Goal: Task Accomplishment & Management: Complete application form

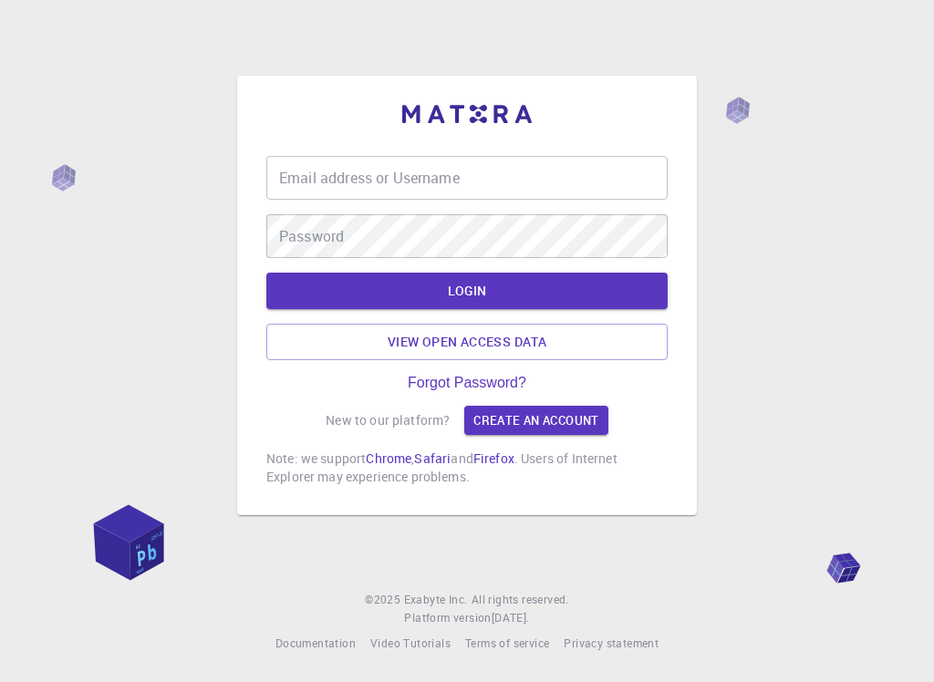
click at [501, 182] on input "Email address or Username" at bounding box center [466, 178] width 401 height 44
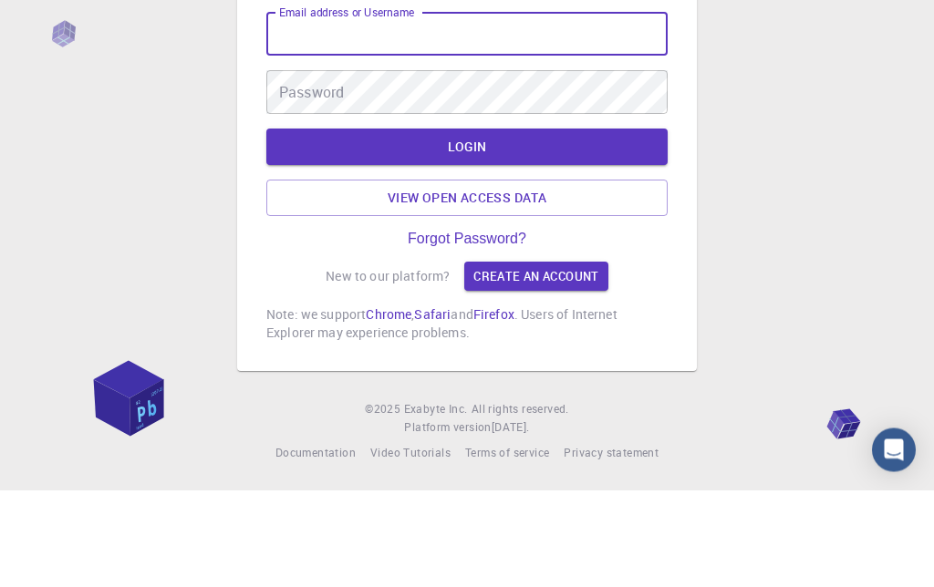
click at [785, 133] on div "Email address or Username Email address or Username Password Password LOGIN Vie…" at bounding box center [467, 294] width 934 height 589
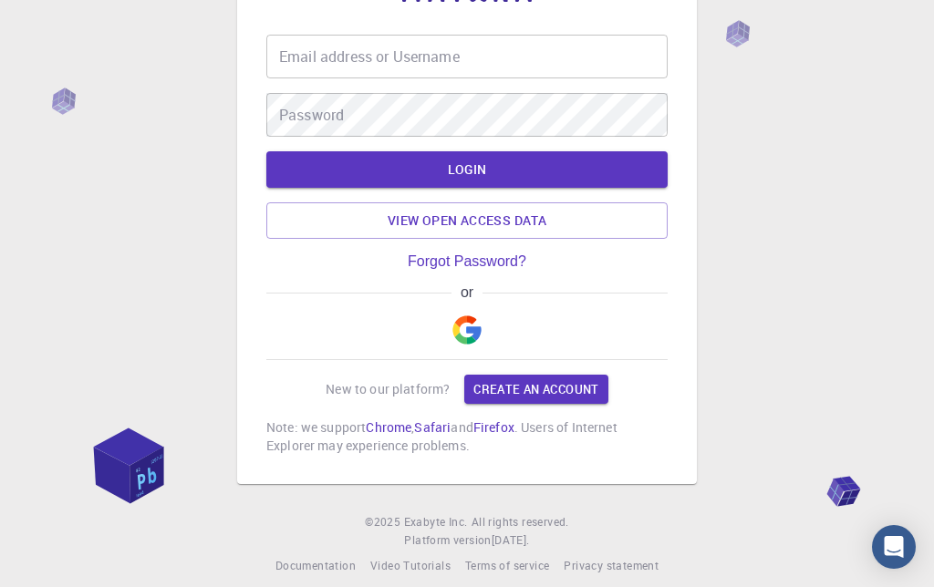
click at [461, 345] on img "button" at bounding box center [466, 330] width 29 height 29
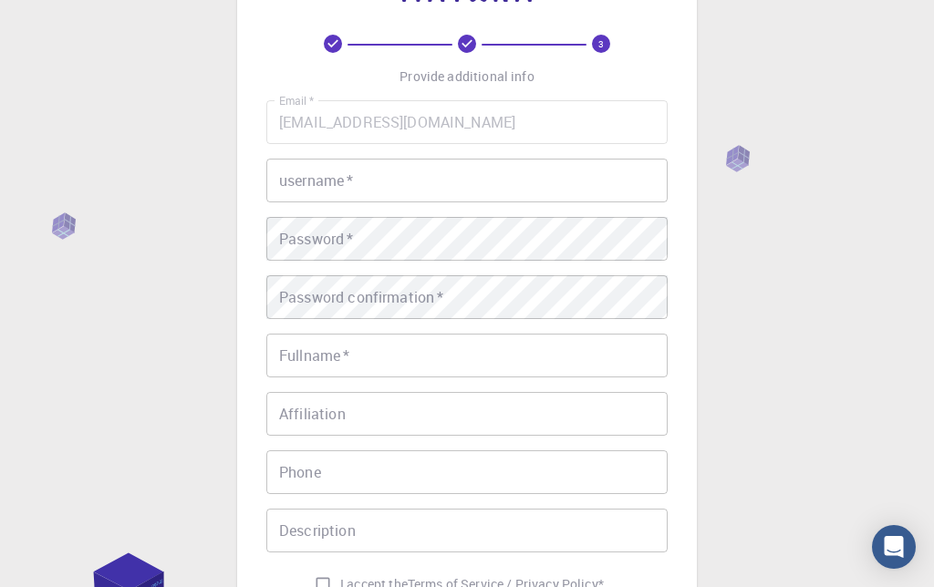
click at [588, 182] on input "username   *" at bounding box center [466, 181] width 401 height 44
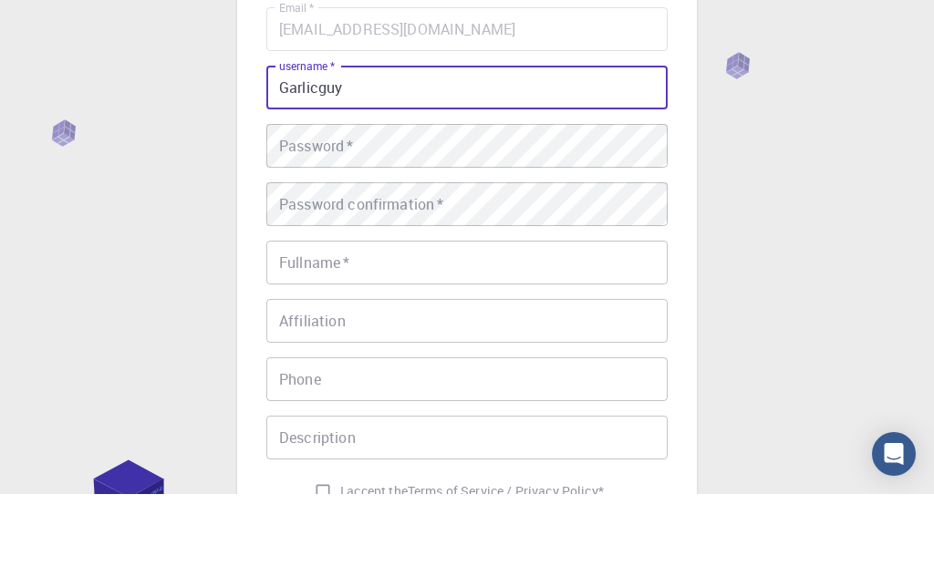
click at [546, 159] on input "Garlicguy" at bounding box center [466, 181] width 401 height 44
type input "Garlicguy"
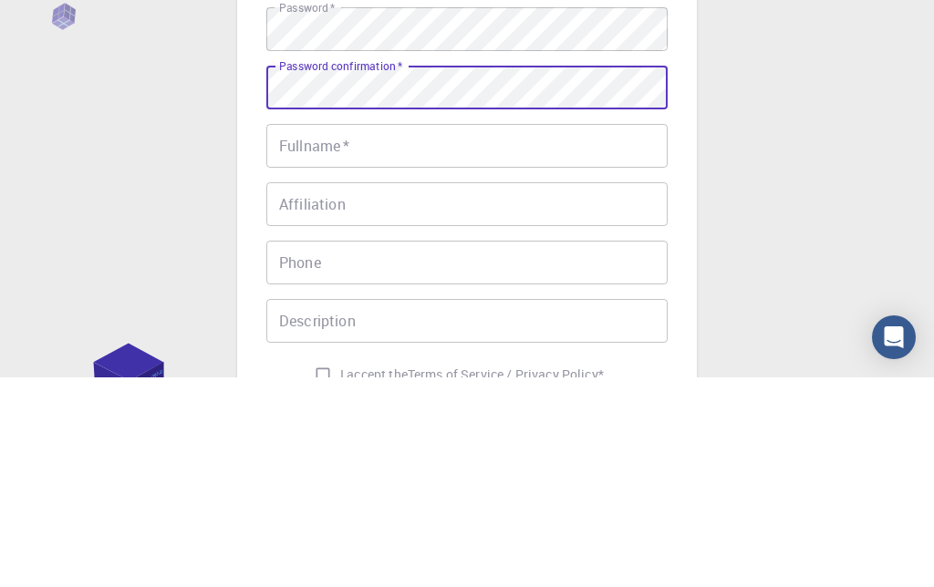
click at [494, 334] on input "Fullname   *" at bounding box center [466, 356] width 401 height 44
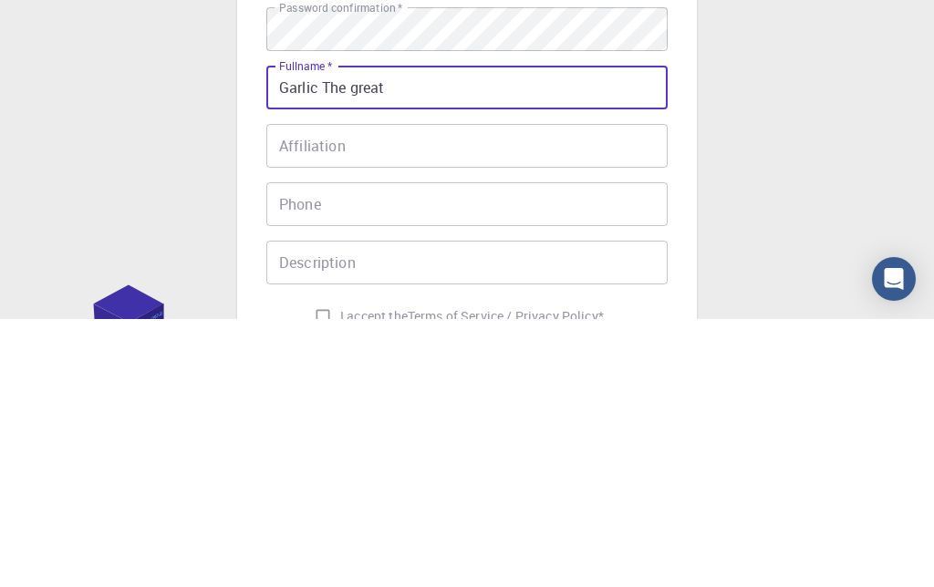
type input "Garlic The great"
click at [545, 392] on input "Affiliation" at bounding box center [466, 414] width 401 height 44
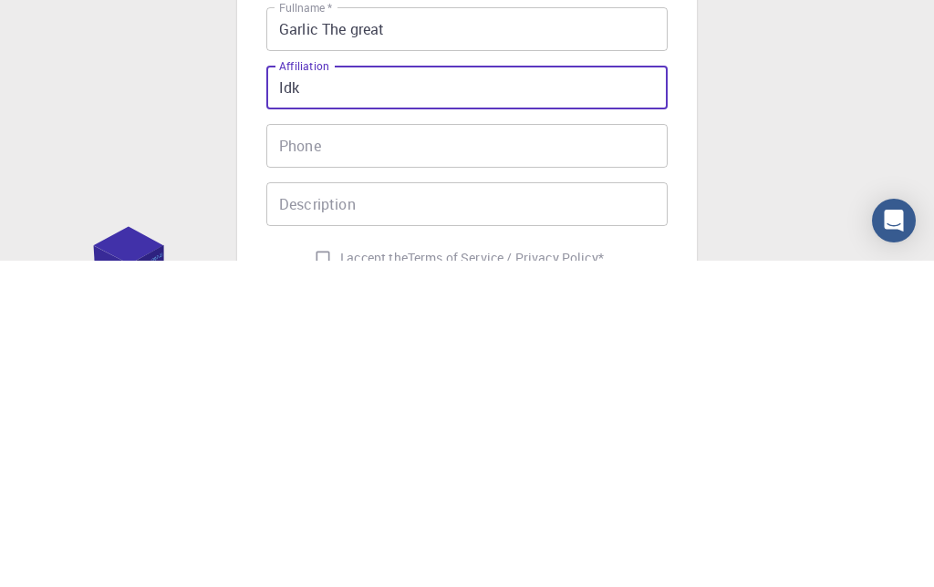
type input "Idk"
click at [535, 451] on input "Phone" at bounding box center [466, 473] width 401 height 44
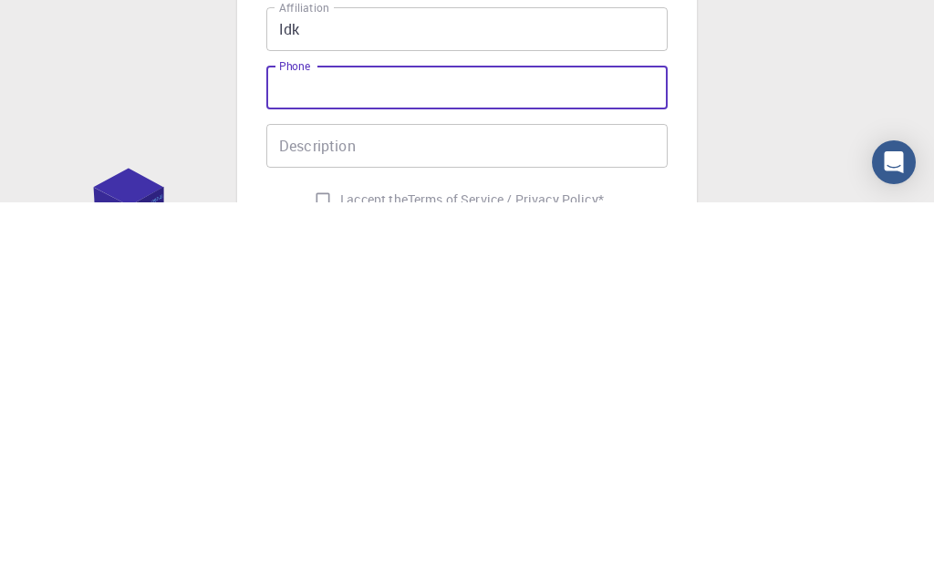
scroll to position [344, 0]
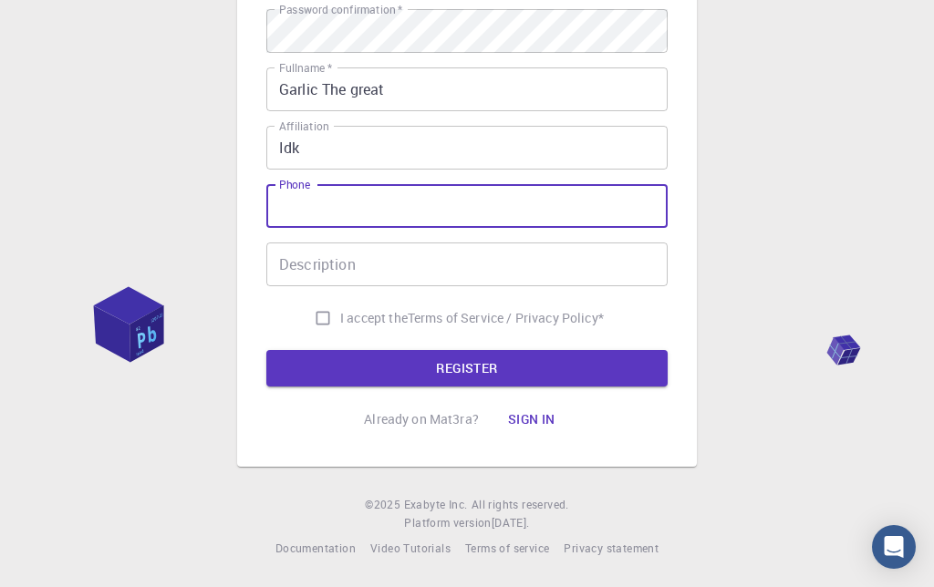
click at [320, 311] on input "I accept the Terms of Service / Privacy Policy *" at bounding box center [323, 318] width 35 height 35
checkbox input "true"
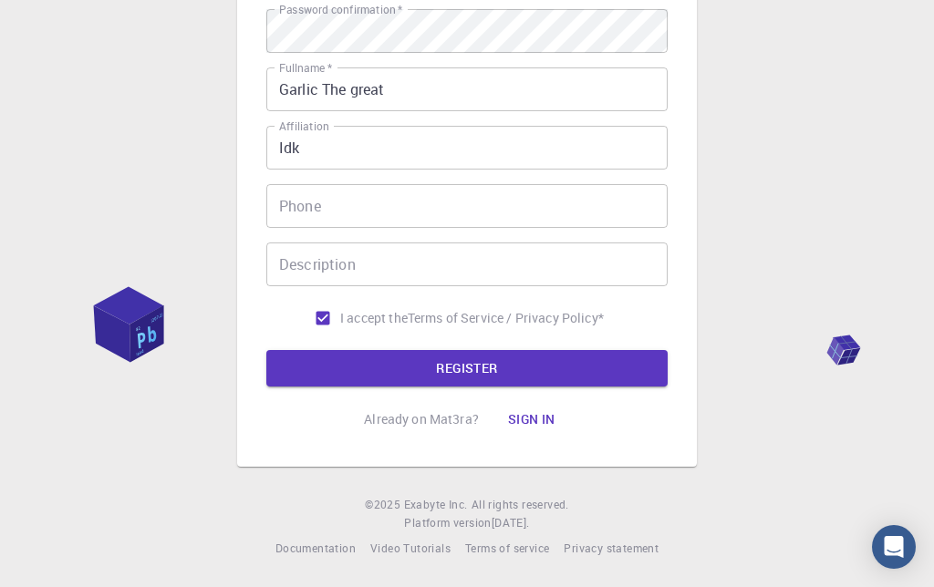
click at [330, 369] on button "REGISTER" at bounding box center [466, 368] width 401 height 36
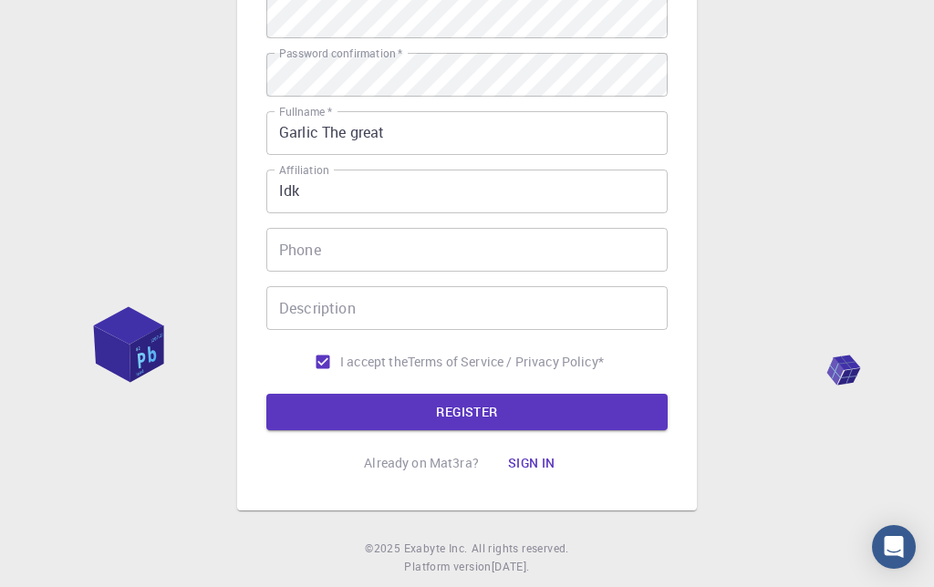
click at [590, 419] on button "REGISTER" at bounding box center [466, 412] width 401 height 36
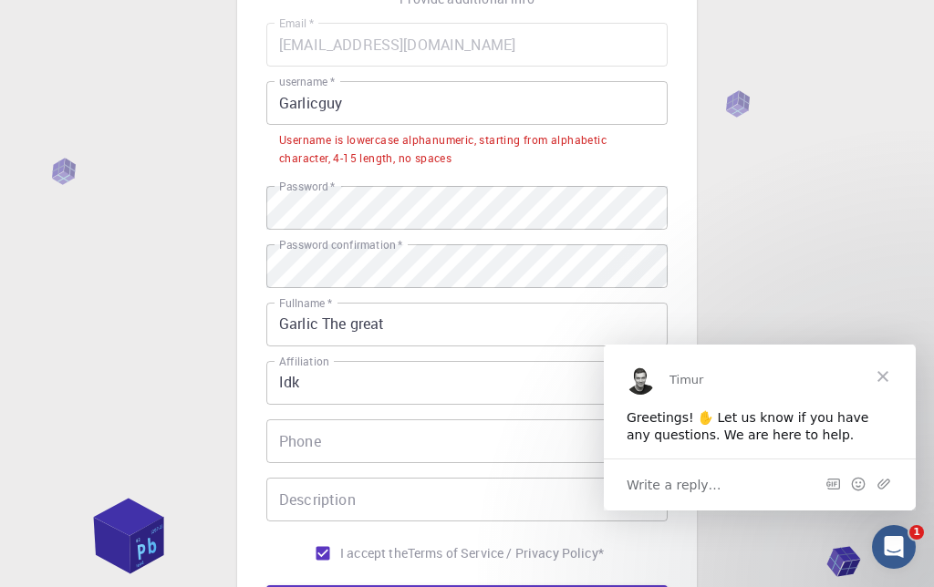
scroll to position [0, 0]
click at [890, 368] on span "Close" at bounding box center [883, 377] width 66 height 66
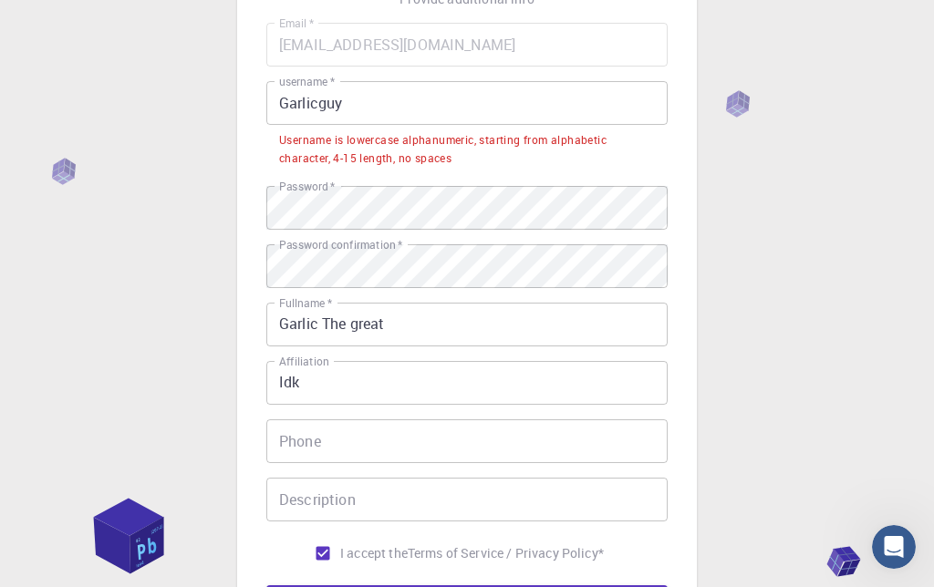
click at [425, 117] on input "Garlicguy" at bounding box center [466, 103] width 401 height 44
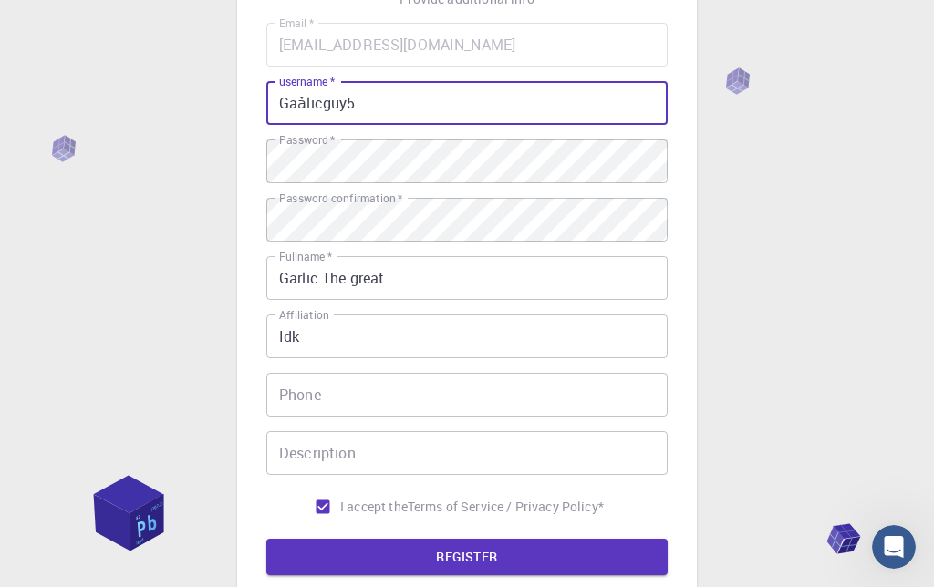
click at [311, 104] on input "Gaảlicguy5" at bounding box center [466, 103] width 401 height 44
click at [307, 102] on input "Gaảlicguy5" at bounding box center [466, 103] width 401 height 44
click at [302, 107] on input "Gaảlicguy5" at bounding box center [466, 103] width 401 height 44
click at [301, 88] on label "username   *" at bounding box center [307, 82] width 56 height 16
click at [301, 88] on input "Gaảlicguy5" at bounding box center [466, 103] width 401 height 44
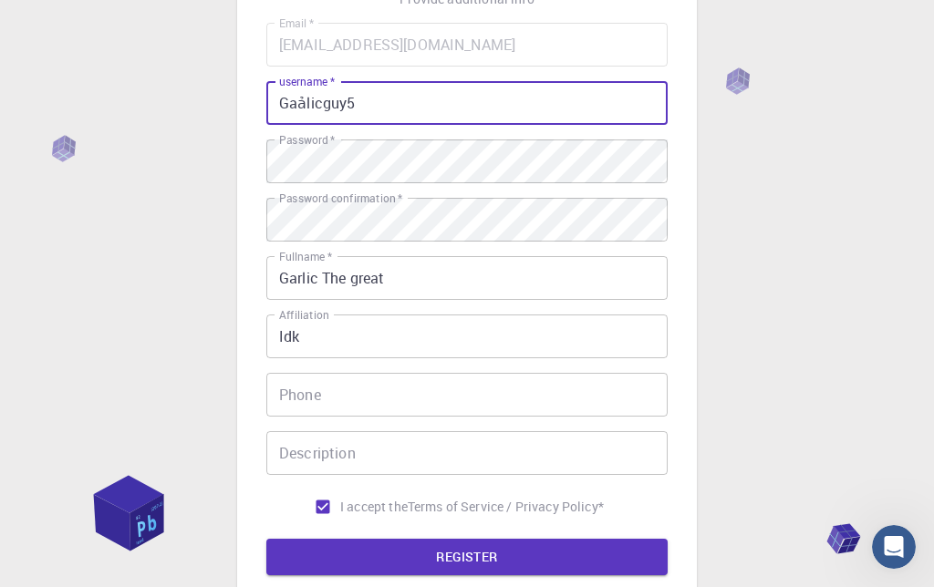
click at [307, 114] on input "Gaảlicguy5" at bounding box center [466, 103] width 401 height 44
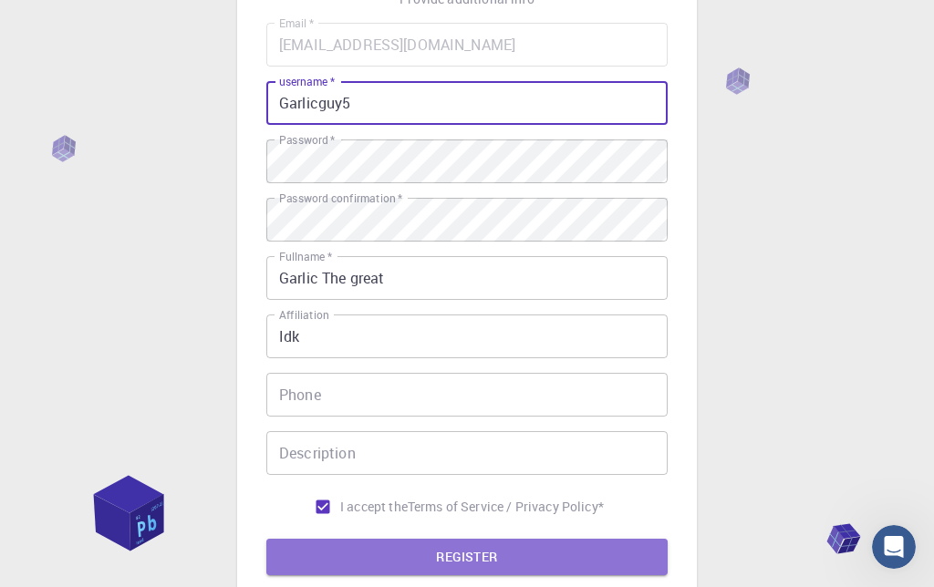
click at [546, 554] on button "REGISTER" at bounding box center [466, 557] width 401 height 36
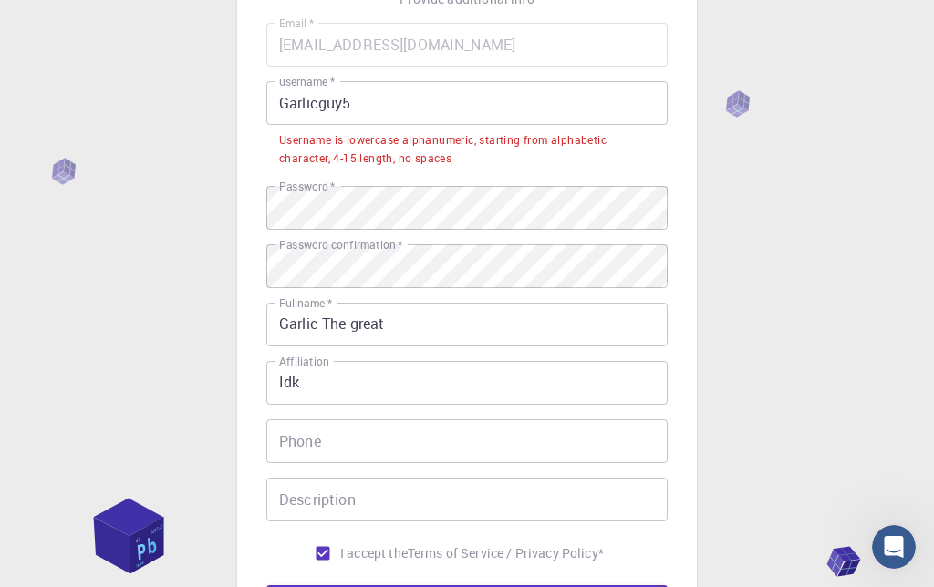
click at [300, 110] on input "Garlicguy5" at bounding box center [466, 103] width 401 height 44
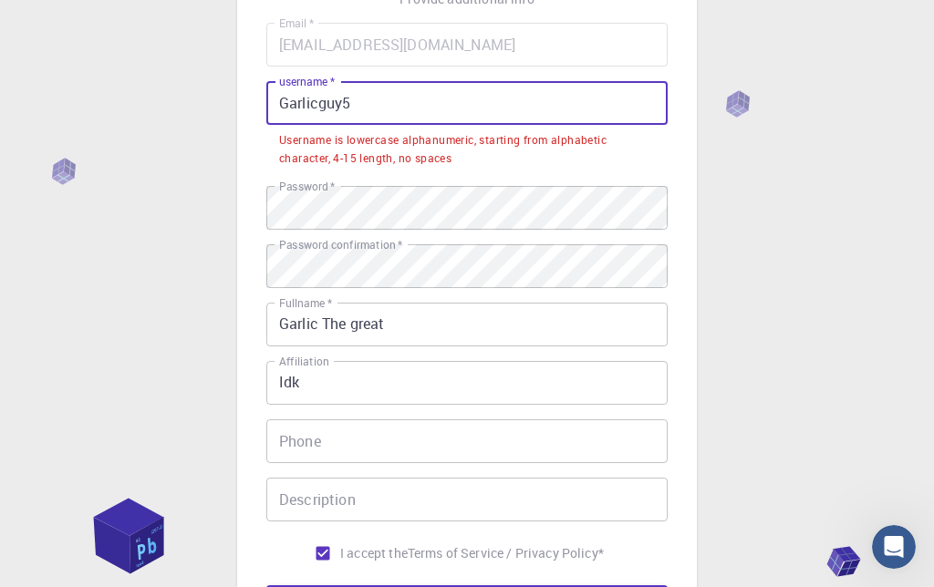
click at [285, 101] on input "Garlicguy5" at bounding box center [466, 103] width 401 height 44
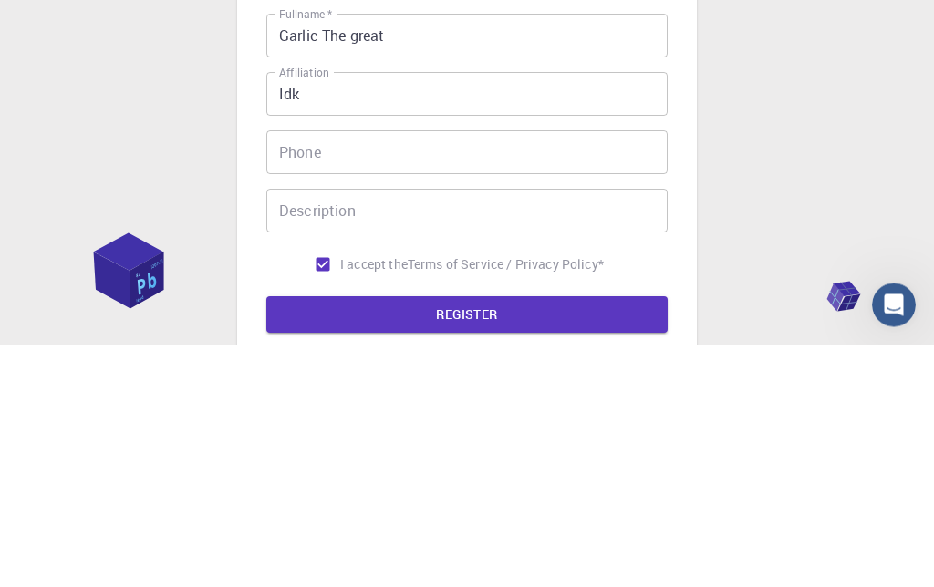
type input "garlicguy5"
click at [139, 151] on div "3 Provide additional info Email   * [EMAIL_ADDRESS][DOMAIN_NAME] Email   * user…" at bounding box center [467, 312] width 934 height 929
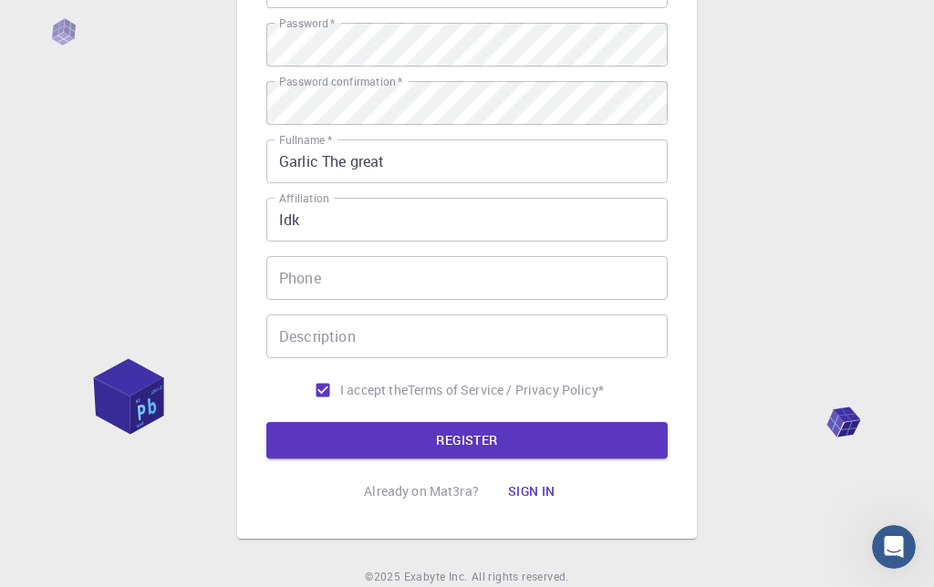
click at [377, 430] on button "REGISTER" at bounding box center [466, 440] width 401 height 36
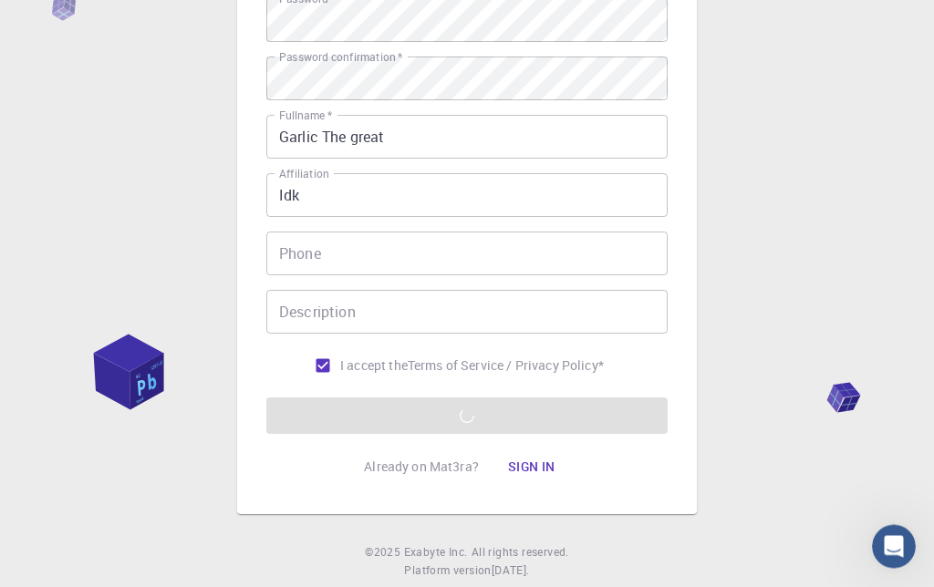
scroll to position [294, 0]
click at [622, 430] on form "Email   * [EMAIL_ADDRESS][DOMAIN_NAME] Email   * username   * garlicguy5 userna…" at bounding box center [466, 157] width 401 height 553
click at [607, 417] on form "Email   * [EMAIL_ADDRESS][DOMAIN_NAME] Email   * username   * garlicguy5 userna…" at bounding box center [466, 157] width 401 height 553
click at [600, 425] on form "Email   * [EMAIL_ADDRESS][DOMAIN_NAME] Email   * username   * garlicguy5 userna…" at bounding box center [466, 157] width 401 height 553
click at [602, 411] on form "Email   * [EMAIL_ADDRESS][DOMAIN_NAME] Email   * username   * garlicguy5 userna…" at bounding box center [466, 157] width 401 height 553
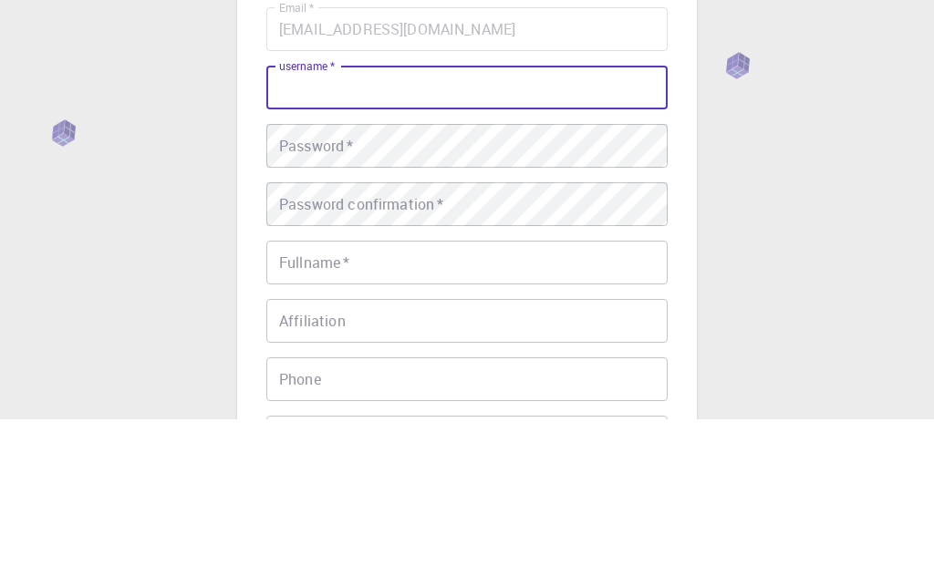
scroll to position [168, 0]
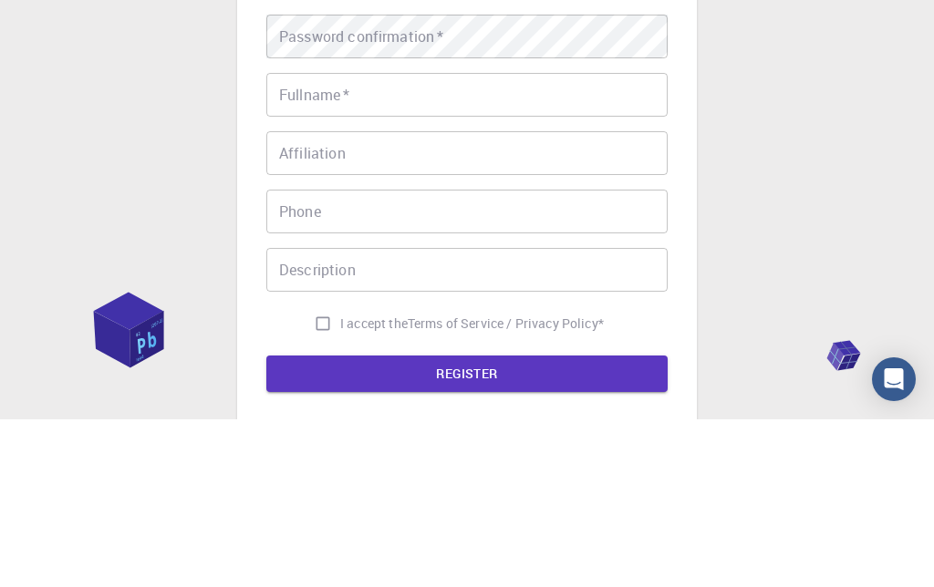
type input "G"
type input "g"
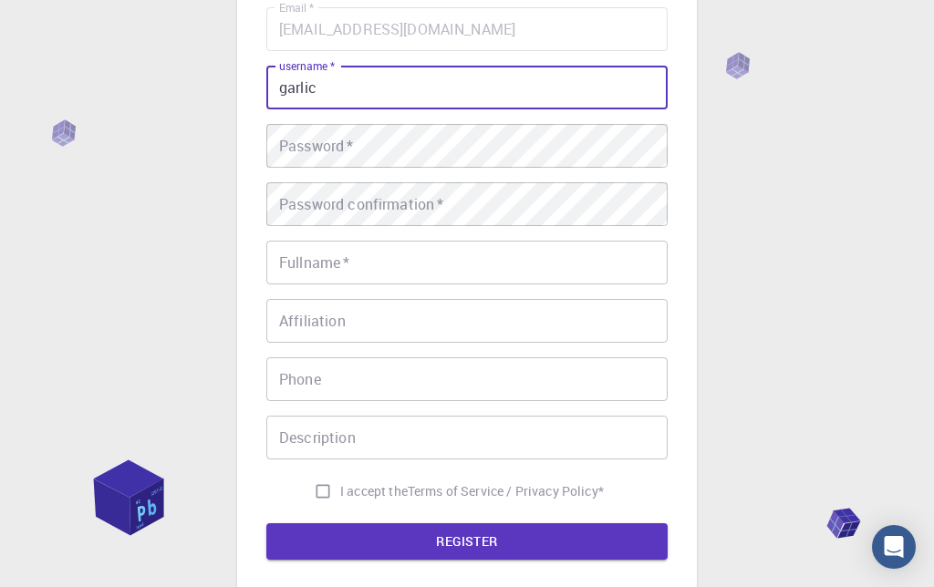
type input "garlic"
click at [295, 144] on div "Password   * Password   *" at bounding box center [466, 146] width 401 height 44
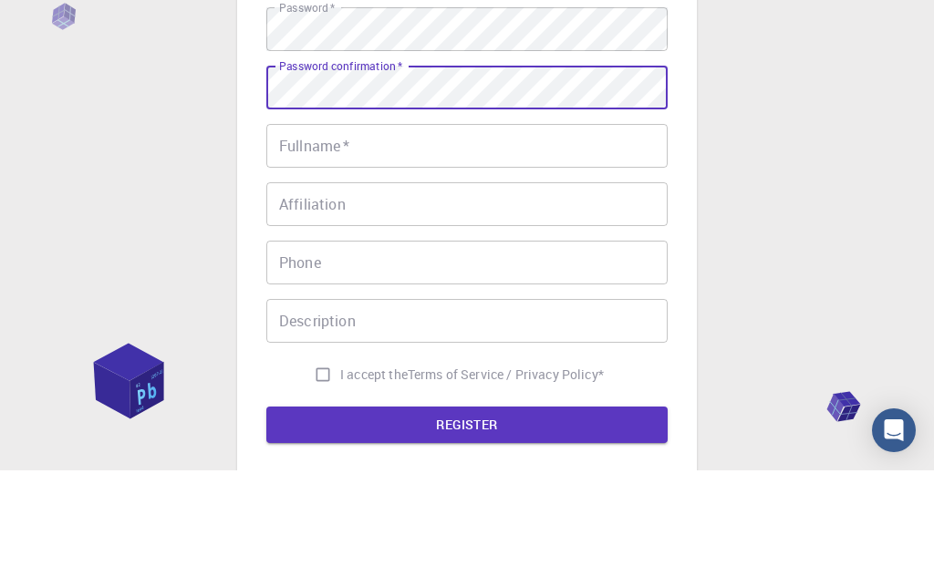
click at [609, 241] on input "Fullname   *" at bounding box center [466, 263] width 401 height 44
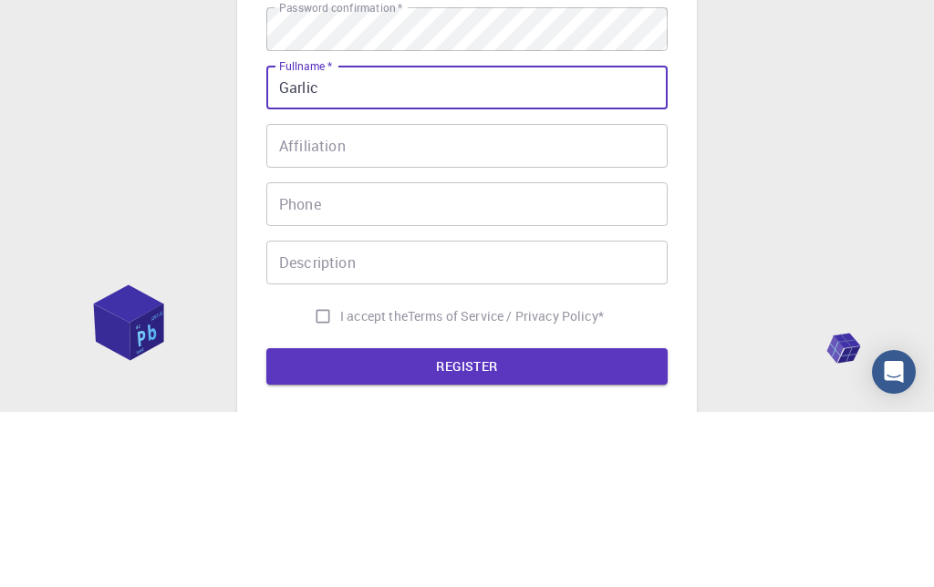
type input "Garlic"
click at [593, 299] on input "Affiliation" at bounding box center [466, 321] width 401 height 44
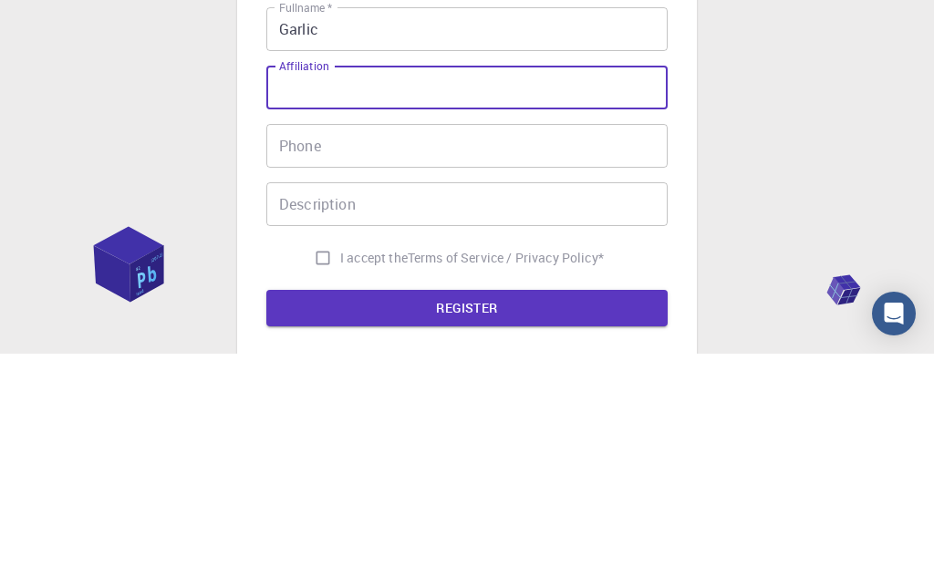
click at [833, 124] on div "3 Provide additional info Email   * anh027518@stu.vinschool.edu.vn Email   * us…" at bounding box center [467, 296] width 934 height 929
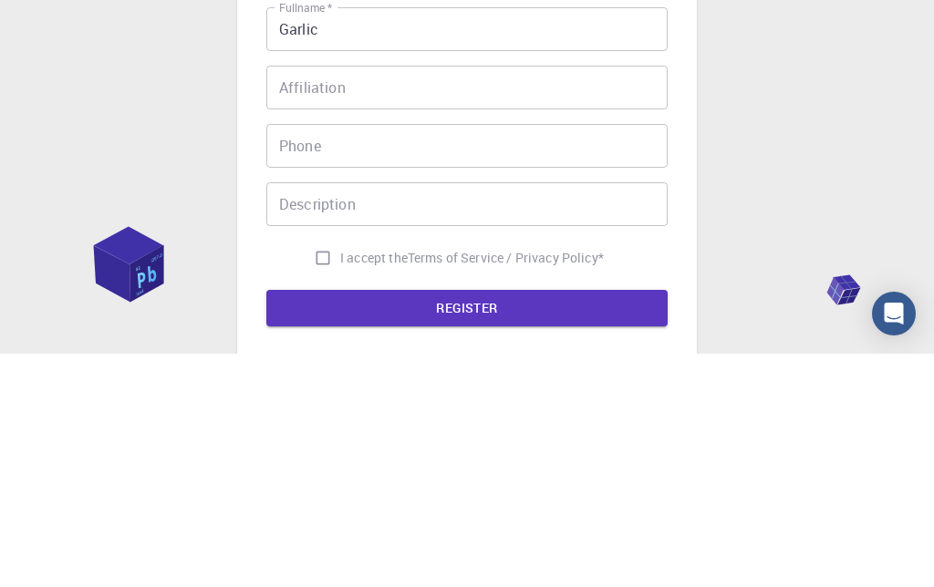
scroll to position [344, 0]
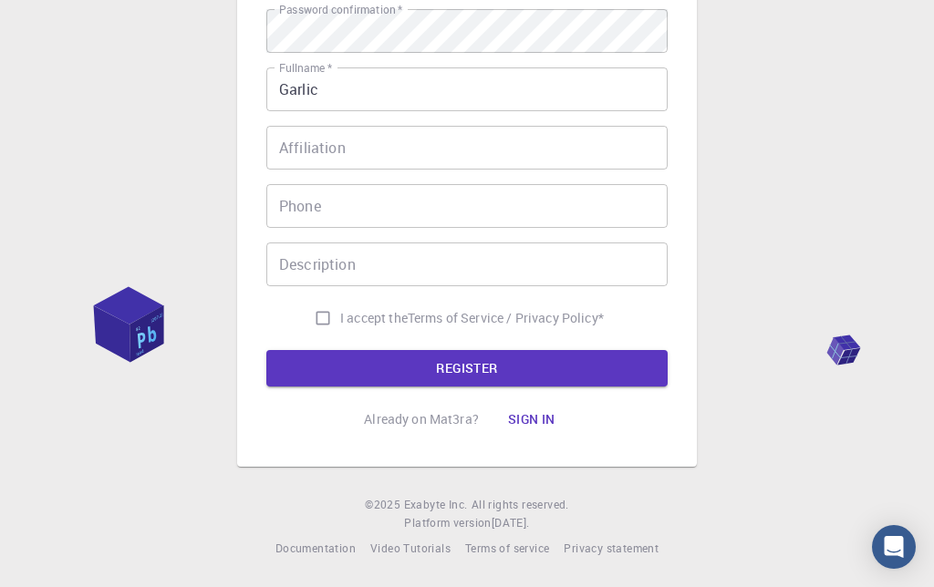
click at [600, 370] on button "REGISTER" at bounding box center [466, 368] width 401 height 36
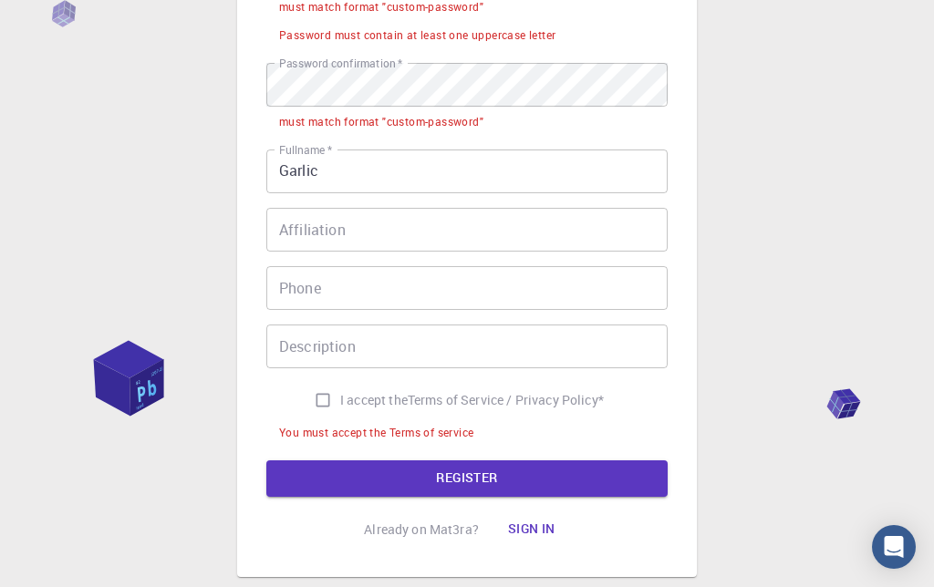
click at [306, 399] on input "I accept the Terms of Service / Privacy Policy *" at bounding box center [323, 400] width 35 height 35
checkbox input "true"
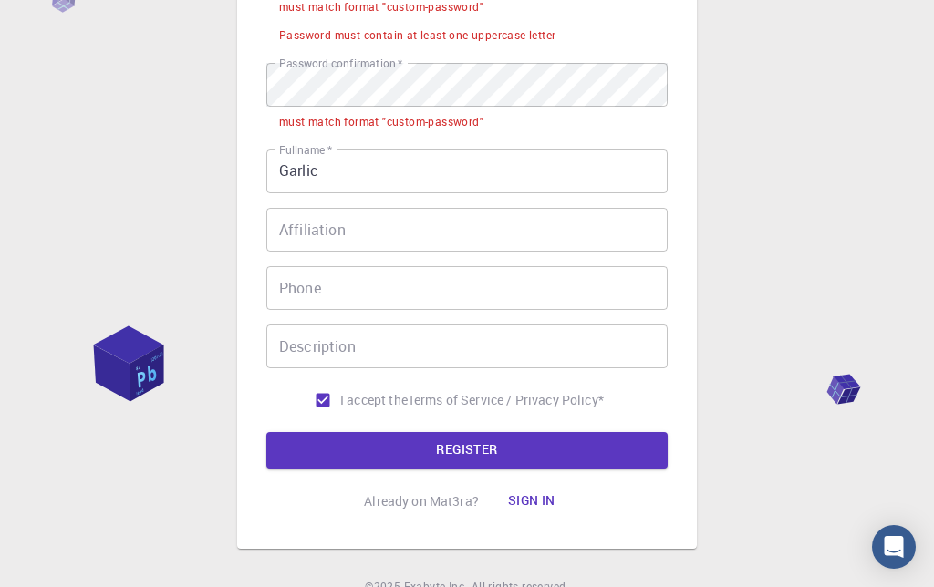
click at [562, 463] on button "REGISTER" at bounding box center [466, 450] width 401 height 36
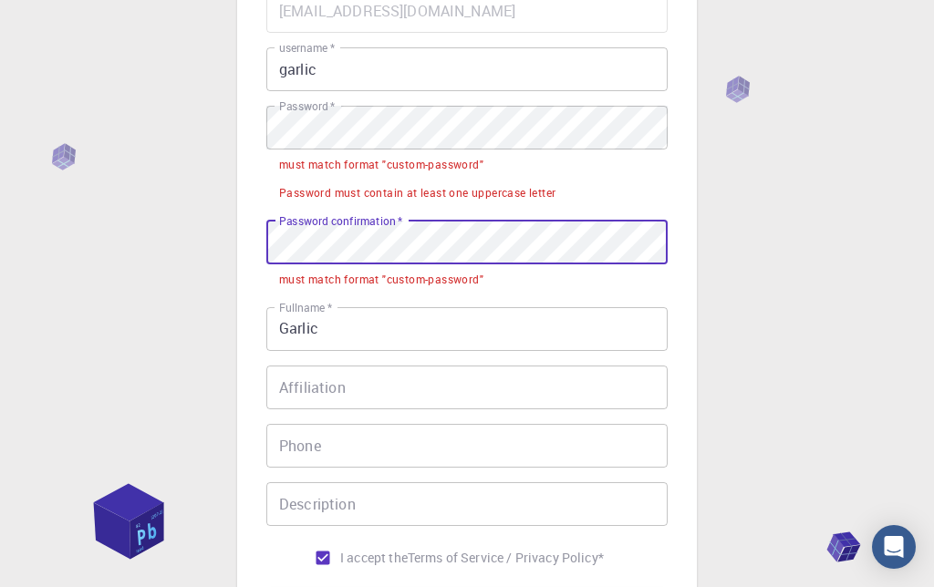
scroll to position [185, 0]
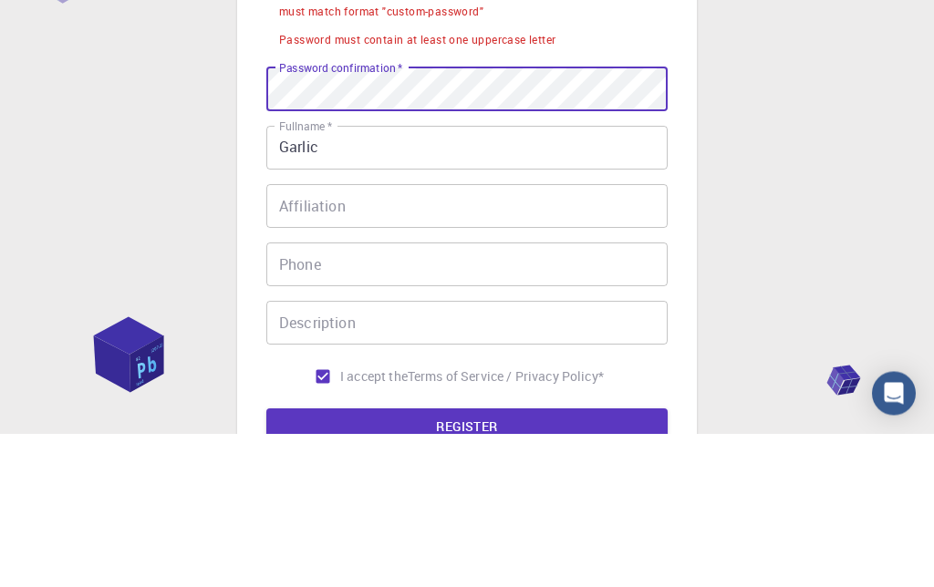
click at [418, 62] on div "Email   * anh027518@stu.vinschool.edu.vn Email   * username   * garlic username…" at bounding box center [466, 269] width 401 height 558
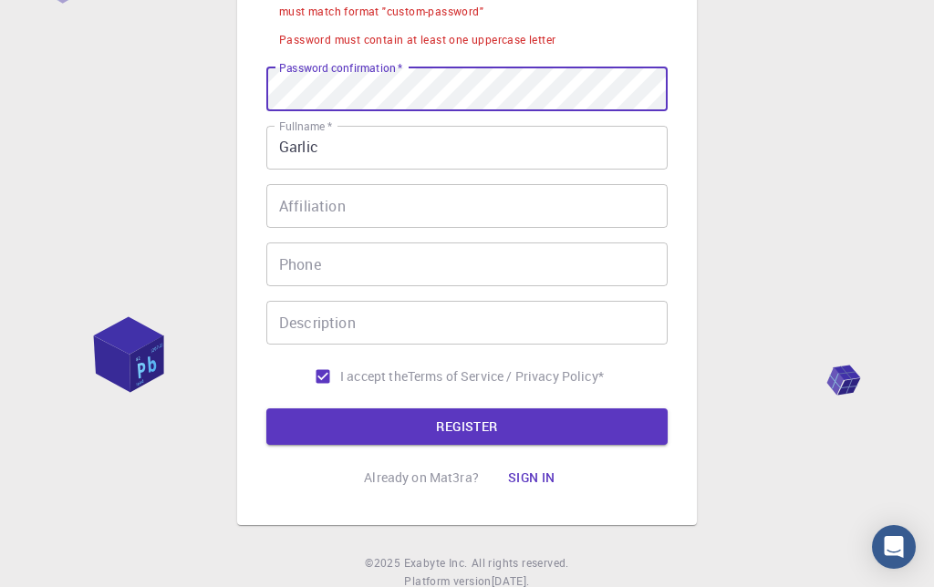
click at [150, 126] on div "3 Provide additional info Email   * anh027518@stu.vinschool.edu.vn Email   * us…" at bounding box center [467, 153] width 934 height 985
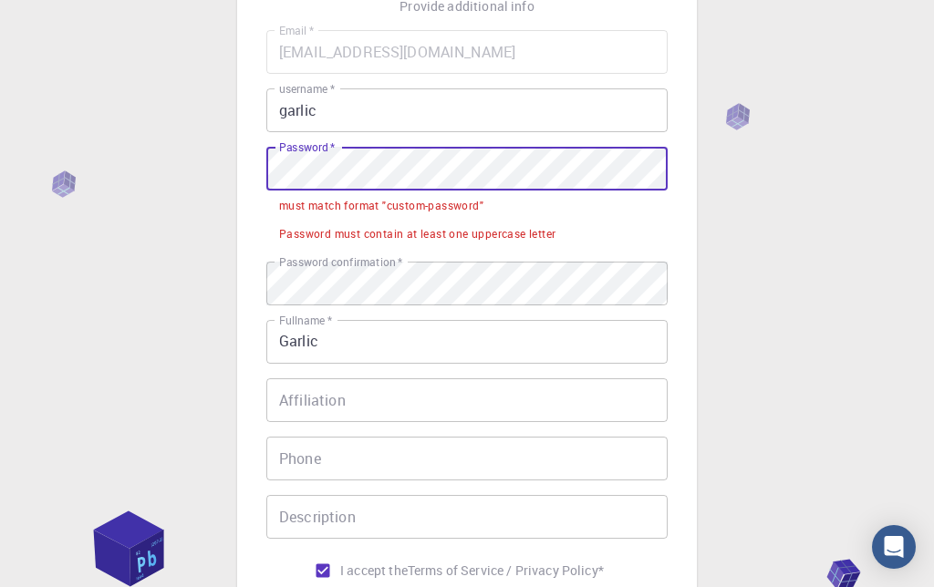
scroll to position [144, 0]
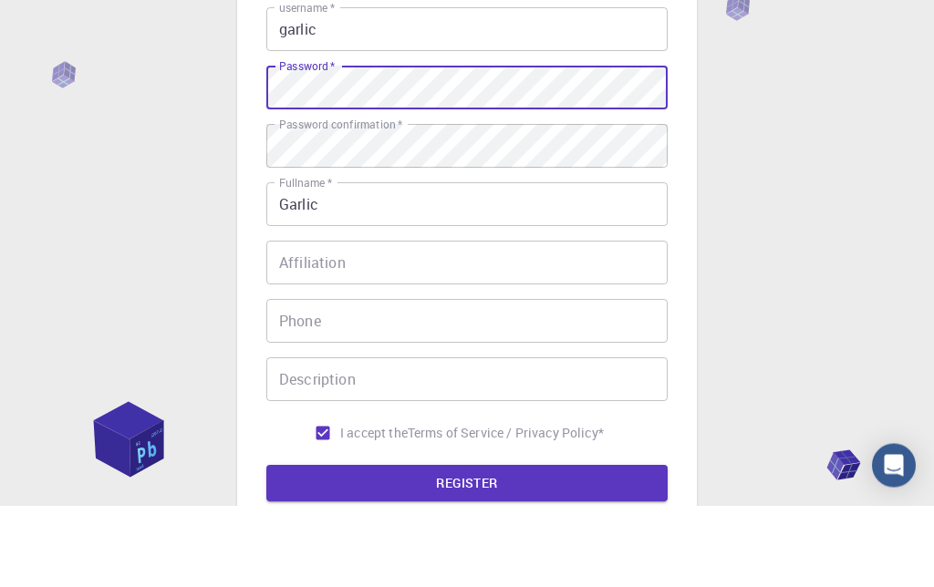
click at [801, 155] on div "3 Provide additional info Email   * anh027518@stu.vinschool.edu.vn Email   * us…" at bounding box center [467, 320] width 934 height 929
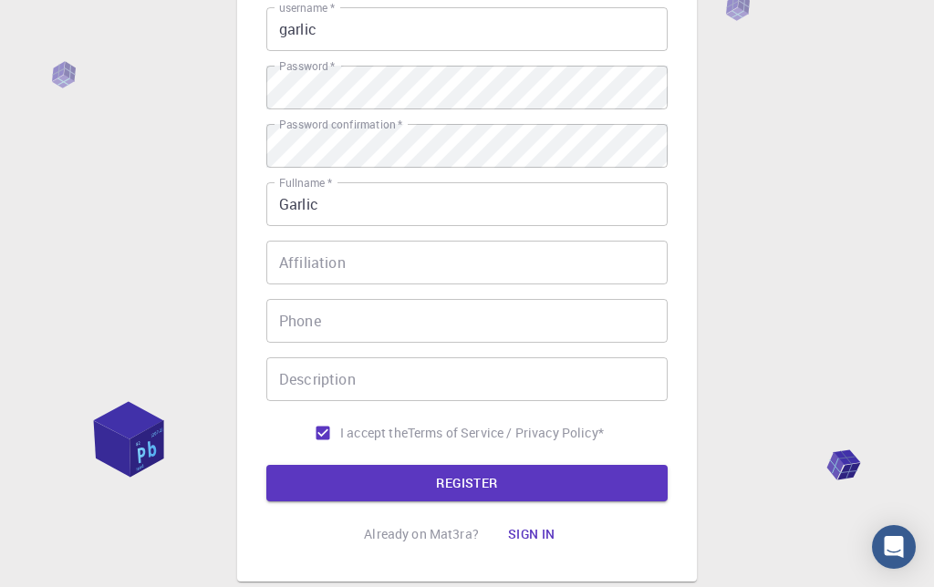
click at [607, 485] on button "REGISTER" at bounding box center [466, 483] width 401 height 36
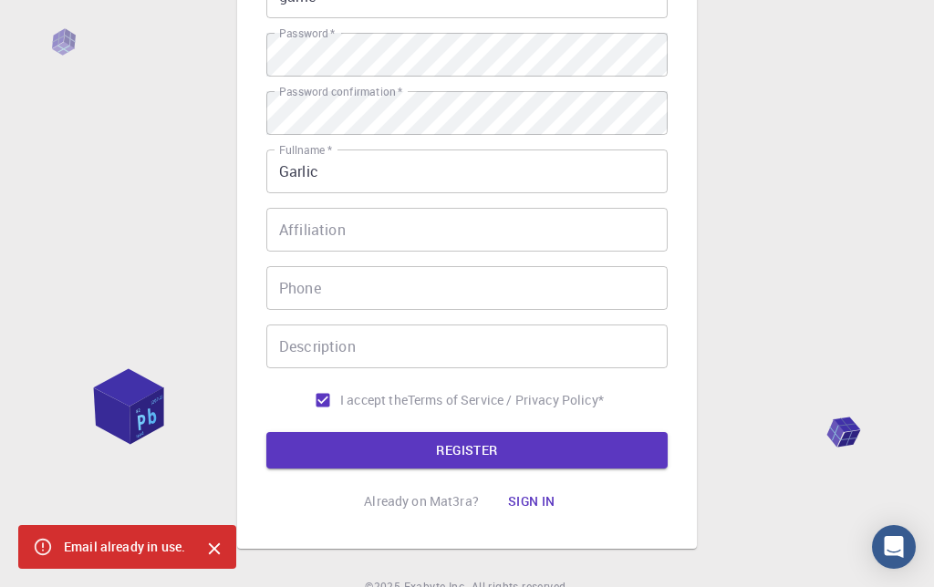
scroll to position [269, 0]
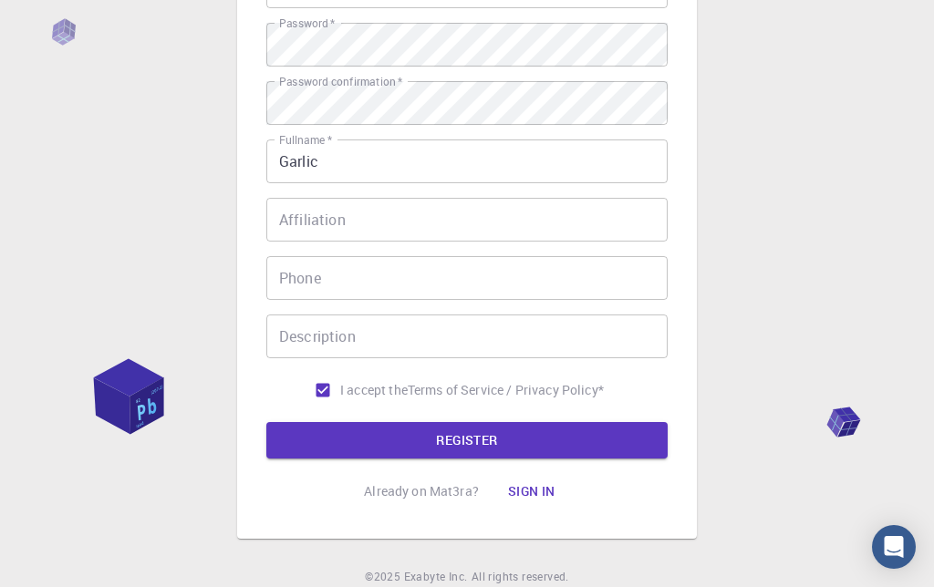
click at [545, 486] on button "Sign in" at bounding box center [532, 491] width 77 height 36
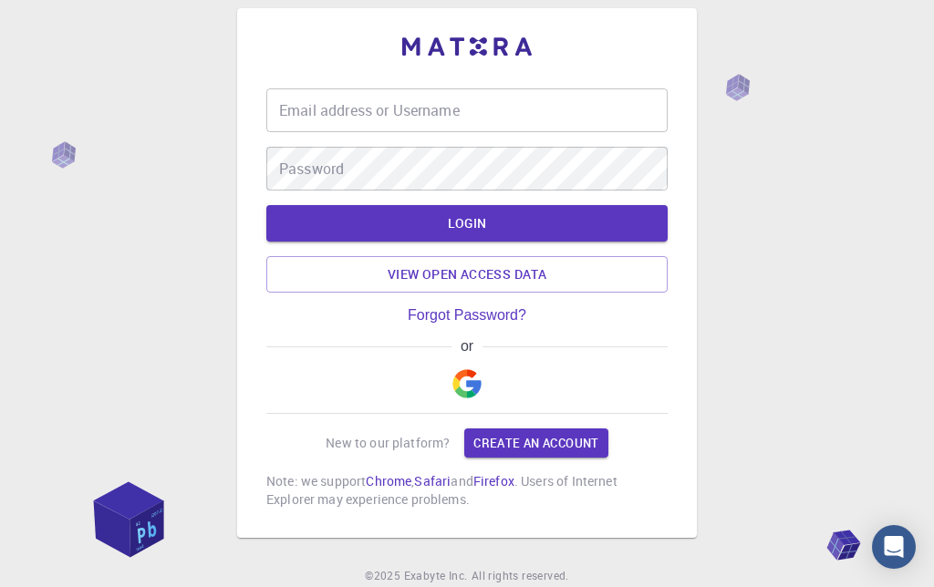
scroll to position [20, 0]
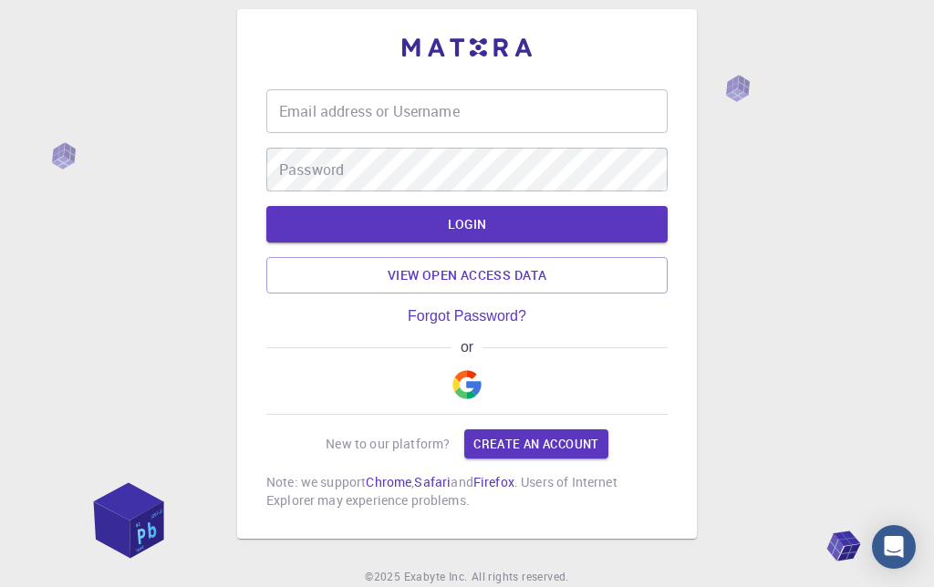
click at [309, 122] on input "Email address or Username" at bounding box center [466, 111] width 401 height 44
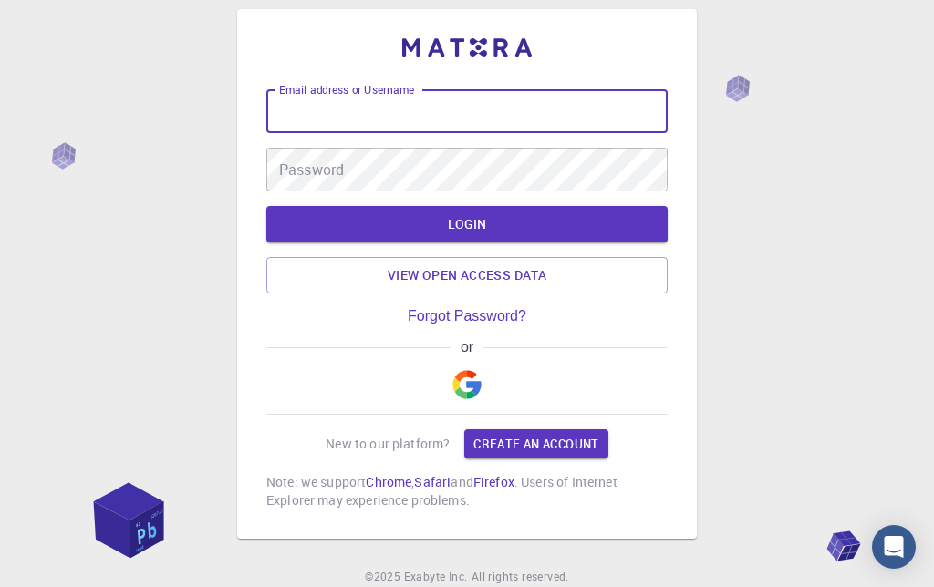
click at [119, 98] on div "Email address or Username Email address or Username Password Password LOGIN Vie…" at bounding box center [467, 320] width 934 height 680
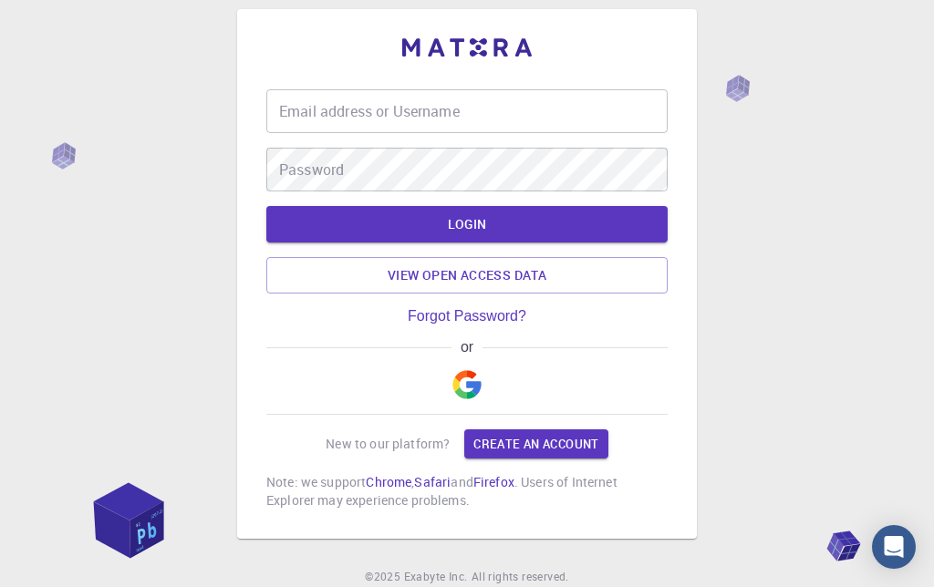
click at [469, 381] on img "button" at bounding box center [466, 384] width 29 height 29
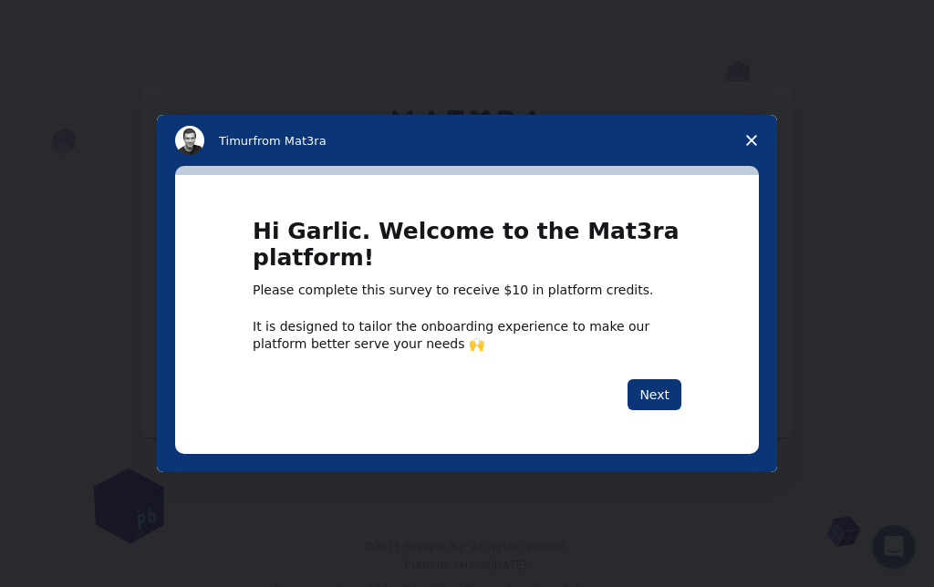
click at [689, 227] on div "Hi Garlic. Welcome to the Mat3ra platform! Please complete this survey to recei…" at bounding box center [467, 314] width 584 height 278
click at [745, 136] on span "Close survey" at bounding box center [751, 140] width 51 height 51
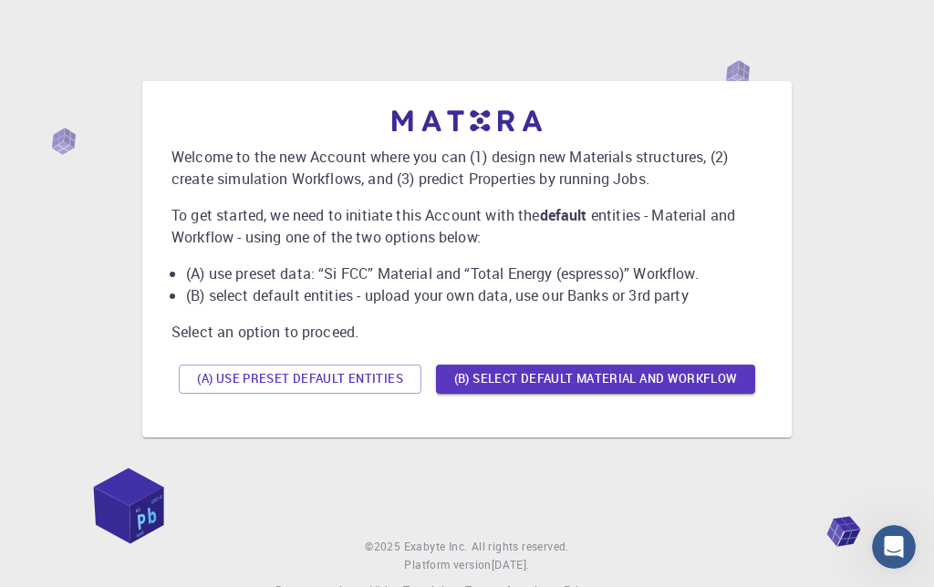
click at [576, 385] on button "(B) Select default material and workflow" at bounding box center [595, 379] width 319 height 29
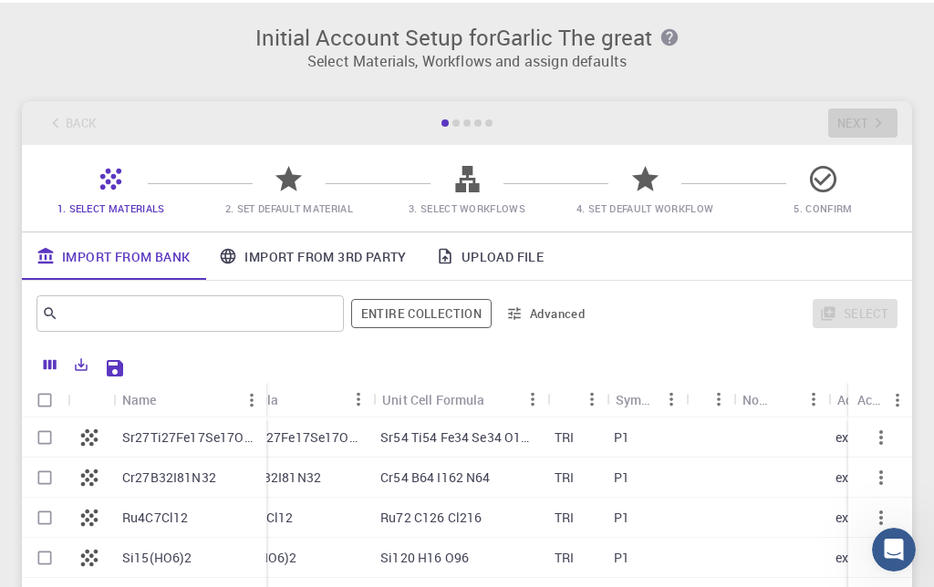
scroll to position [0, 50]
